Goal: Find specific page/section: Find specific page/section

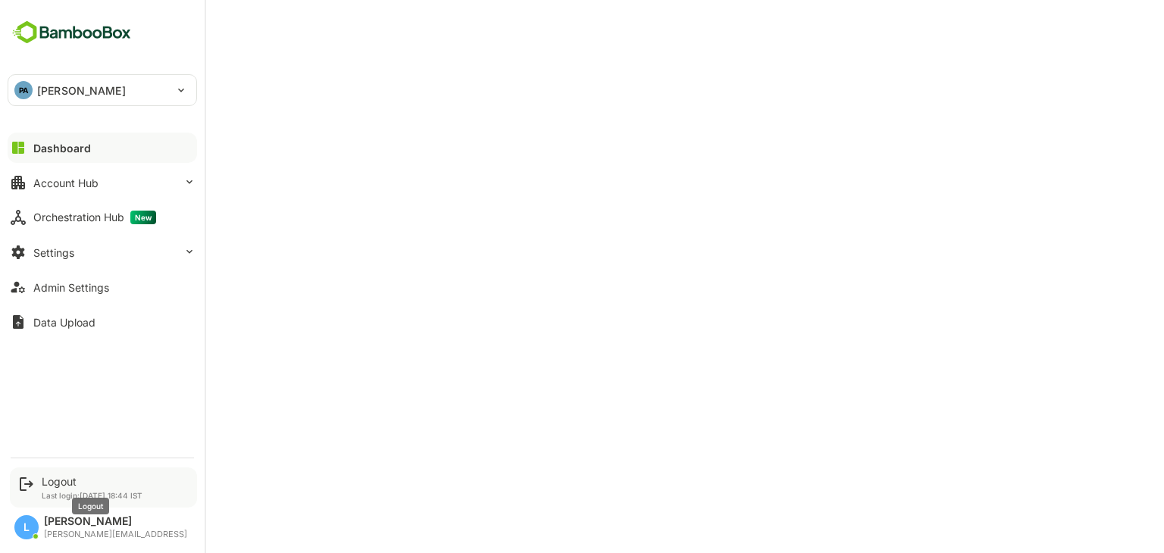
drag, startPoint x: 0, startPoint y: 0, endPoint x: 52, endPoint y: 480, distance: 483.2
click at [52, 480] on div "Logout" at bounding box center [92, 481] width 101 height 13
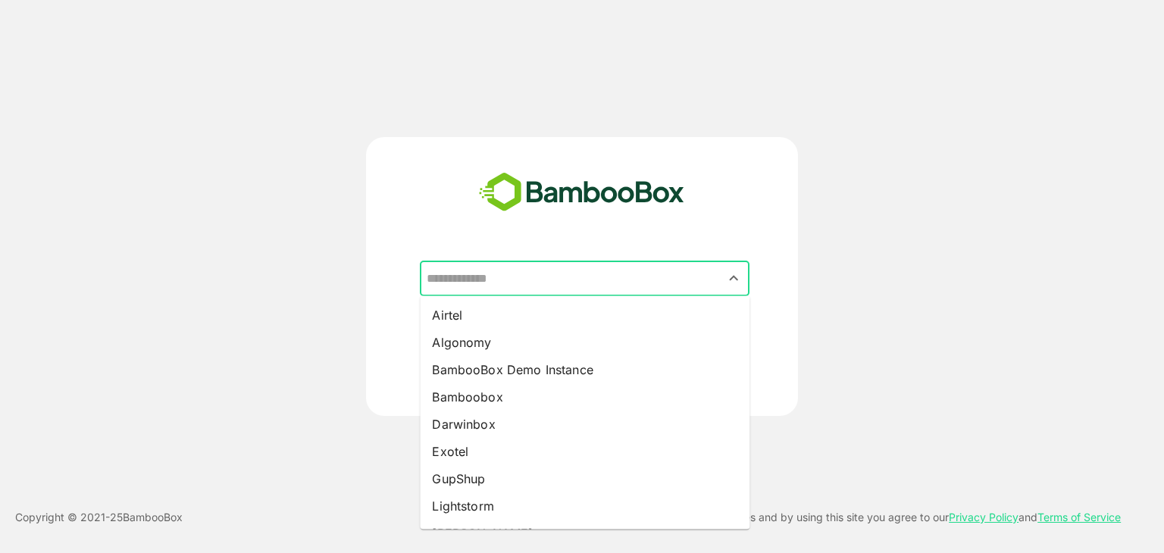
click at [548, 274] on input "text" at bounding box center [585, 278] width 324 height 29
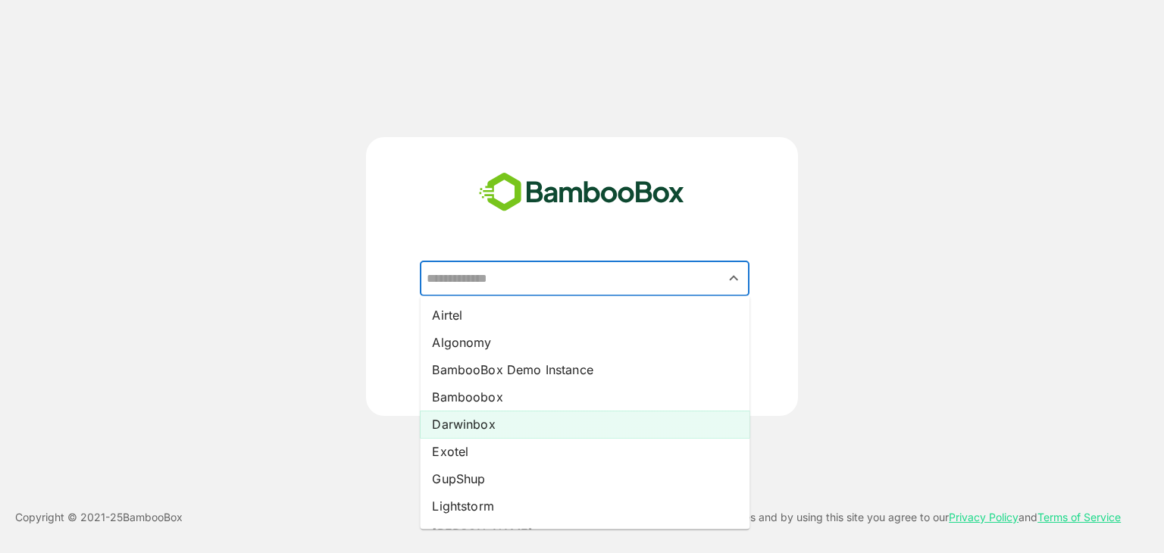
scroll to position [133, 0]
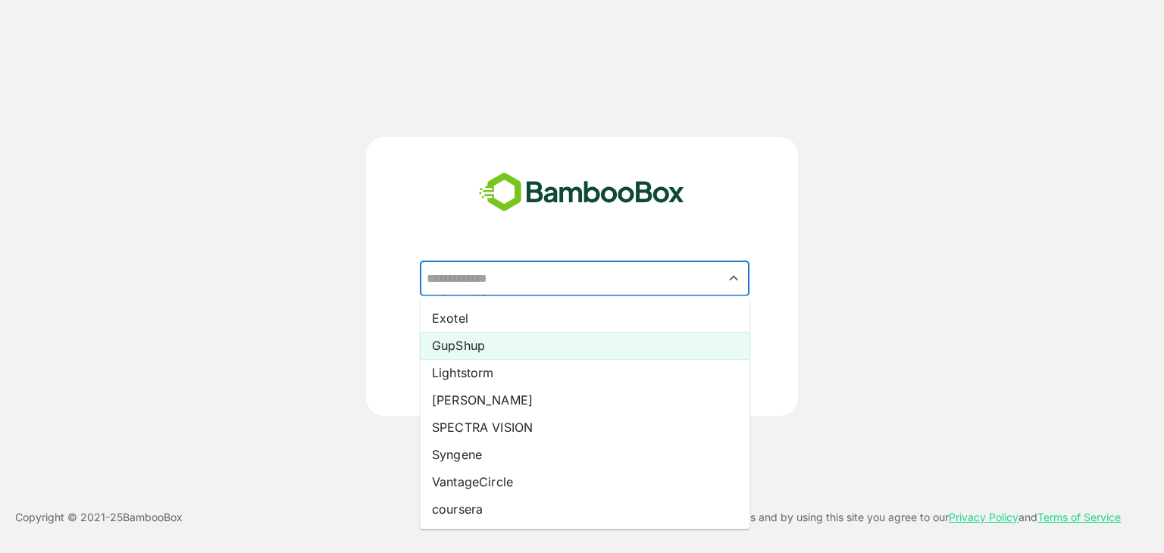
click at [471, 340] on li "GupShup" at bounding box center [585, 345] width 330 height 27
type input "*******"
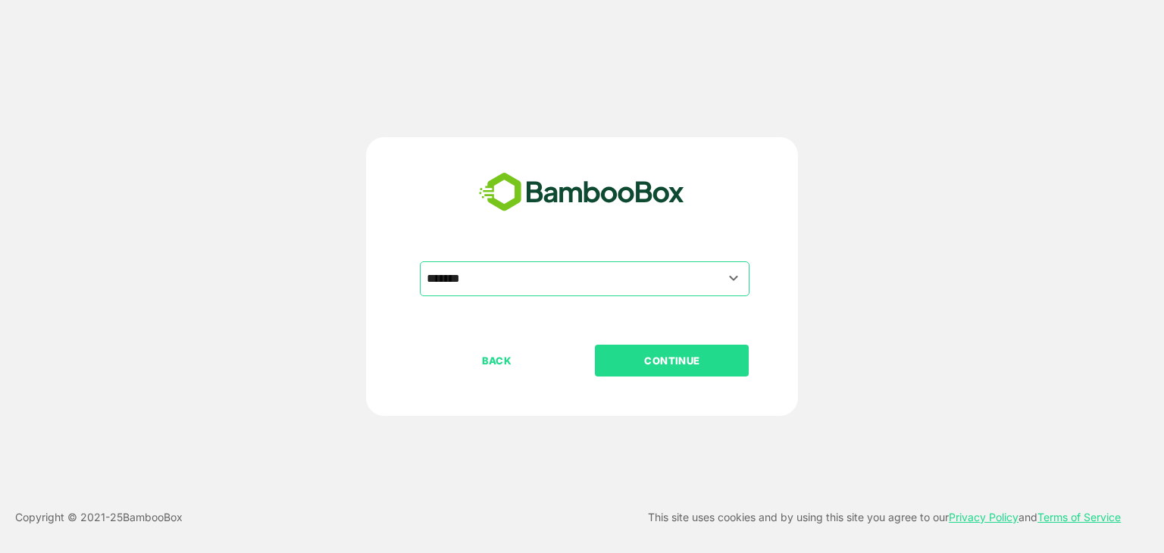
click at [651, 351] on button "CONTINUE" at bounding box center [672, 361] width 154 height 32
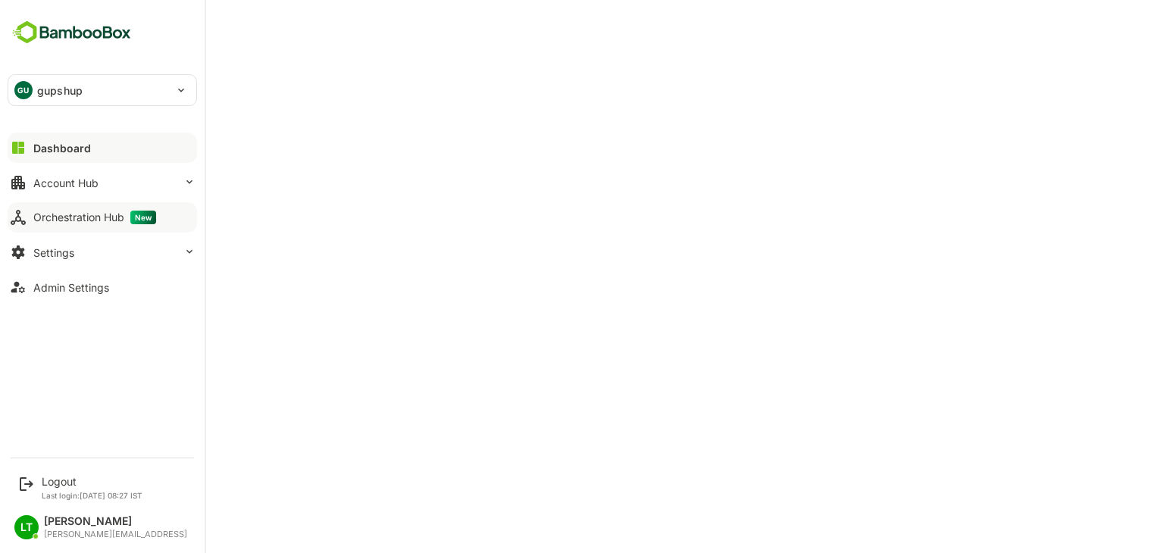
click at [81, 215] on div "Orchestration Hub New" at bounding box center [94, 218] width 123 height 14
